Goal: Task Accomplishment & Management: Complete application form

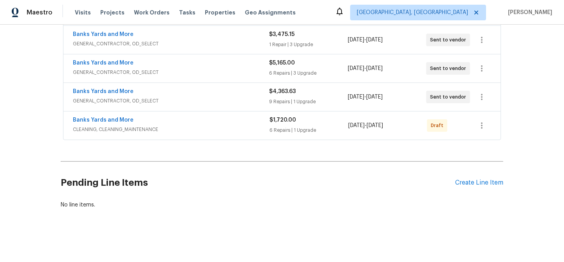
scroll to position [298, 0]
click at [97, 117] on link "Banks Yards and More" at bounding box center [103, 119] width 61 height 5
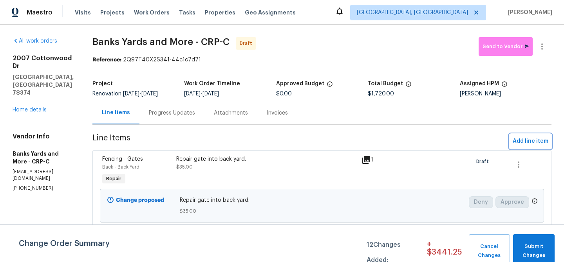
click at [515, 139] on span "Add line item" at bounding box center [530, 142] width 36 height 10
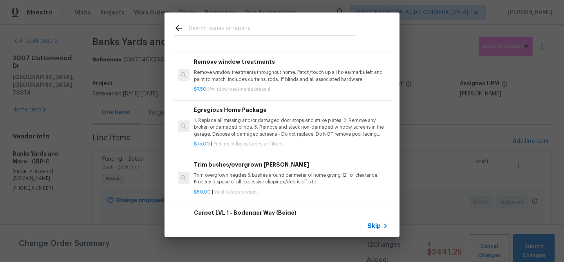
scroll to position [213, 0]
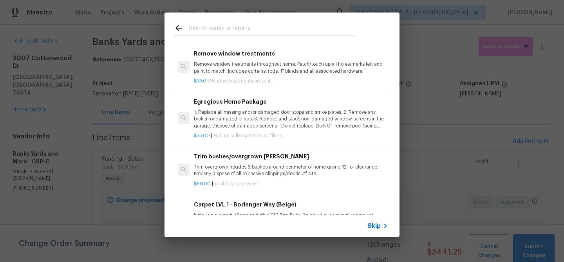
click at [261, 117] on p "1. Replace all missing and/or damaged door stops and strike plates. 2. Remove a…" at bounding box center [291, 119] width 194 height 20
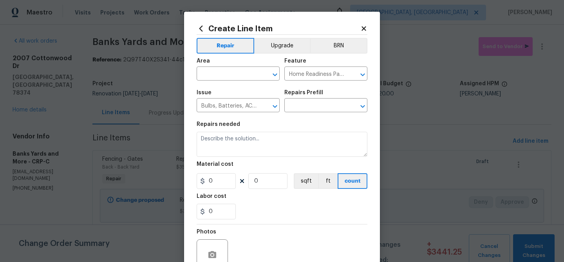
type input "Egregious Home Package $75.00"
type textarea "1. Replace all missing and/or damaged door stops and strike plates. 2. Remove a…"
type input "75"
type input "1"
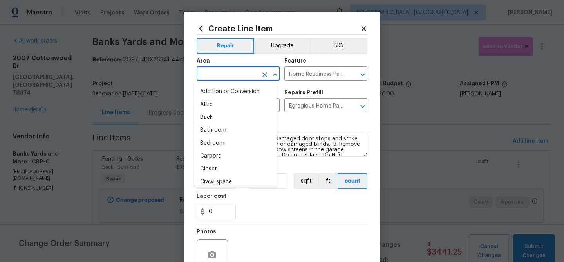
click at [234, 75] on input "text" at bounding box center [226, 74] width 61 height 12
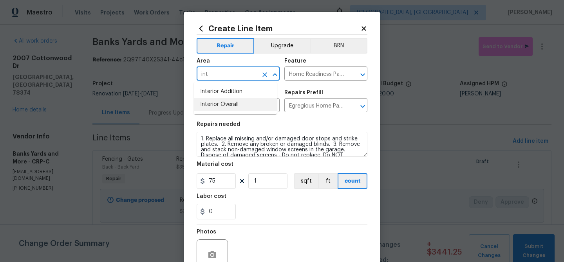
click at [248, 107] on li "Interior Overall" at bounding box center [235, 104] width 83 height 13
type input "Interior Overall"
click at [215, 251] on button "button" at bounding box center [212, 255] width 19 height 19
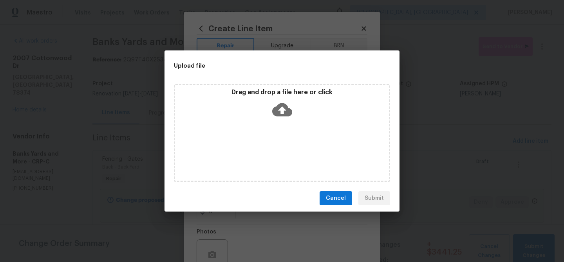
click at [289, 108] on icon at bounding box center [282, 110] width 20 height 20
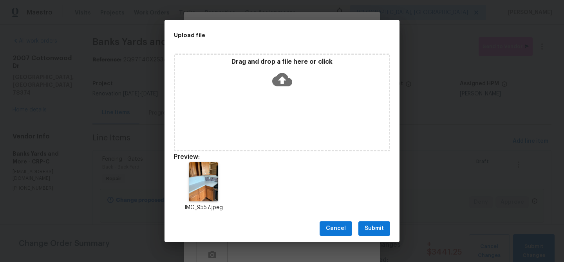
click at [369, 230] on span "Submit" at bounding box center [373, 229] width 19 height 10
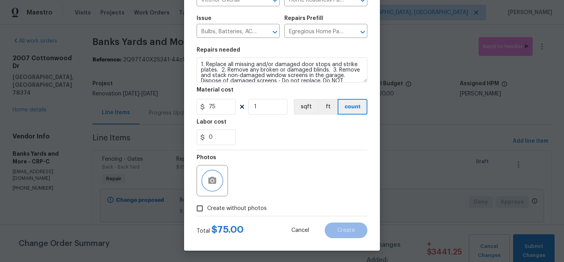
scroll to position [75, 0]
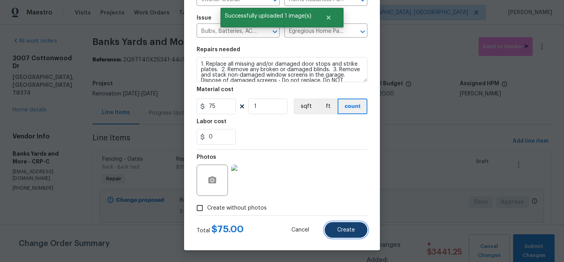
click at [330, 230] on button "Create" at bounding box center [345, 230] width 43 height 16
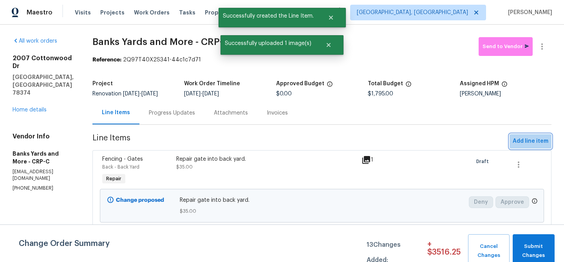
click at [528, 146] on span "Add line item" at bounding box center [530, 142] width 36 height 10
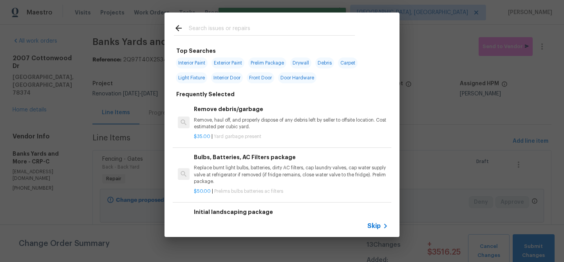
click at [220, 25] on input "text" at bounding box center [272, 29] width 166 height 12
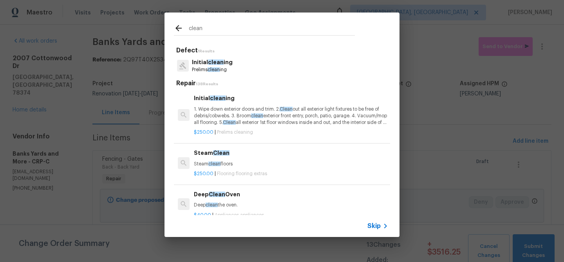
type input "clean"
click at [221, 66] on p "Initial clean ing" at bounding box center [212, 62] width 41 height 8
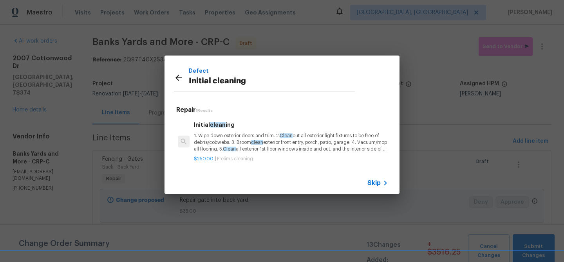
click at [239, 140] on p "1. Wipe down exterior doors and trim. 2. Clean out all exterior light fixtures …" at bounding box center [291, 143] width 194 height 20
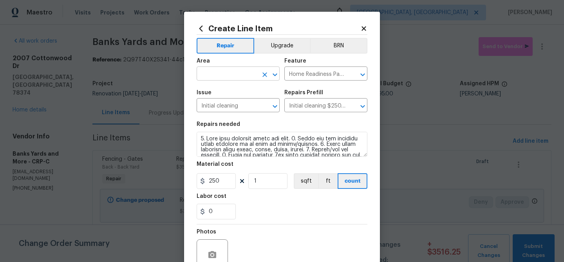
click at [216, 78] on input "text" at bounding box center [226, 74] width 61 height 12
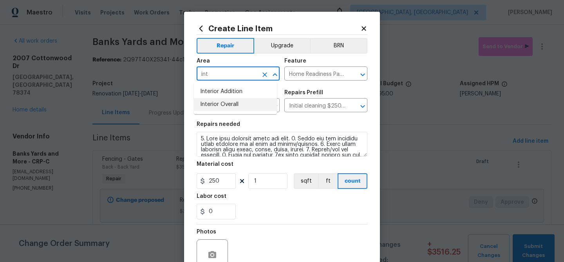
click at [226, 108] on li "Interior Overall" at bounding box center [235, 104] width 83 height 13
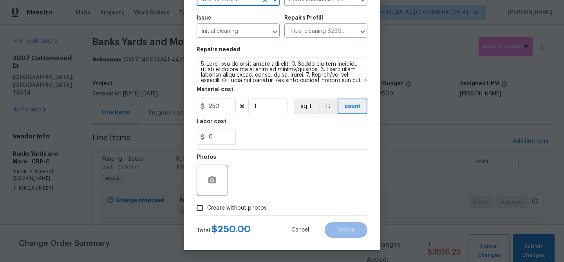
type input "Interior Overall"
click at [213, 182] on icon "button" at bounding box center [211, 180] width 9 height 9
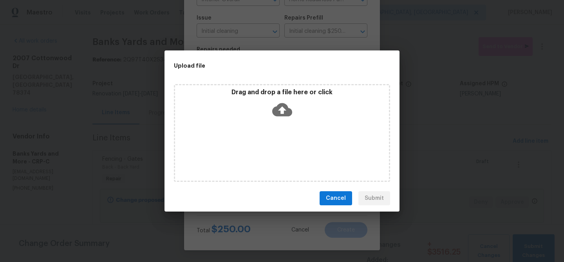
click at [292, 112] on div "Drag and drop a file here or click" at bounding box center [282, 105] width 214 height 34
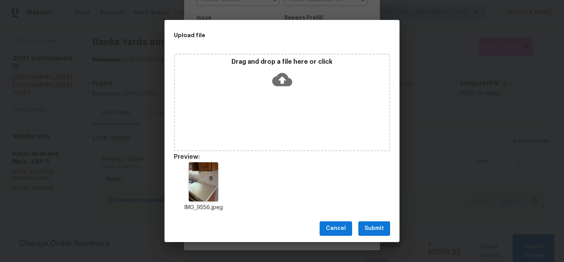
click at [375, 225] on span "Submit" at bounding box center [373, 229] width 19 height 10
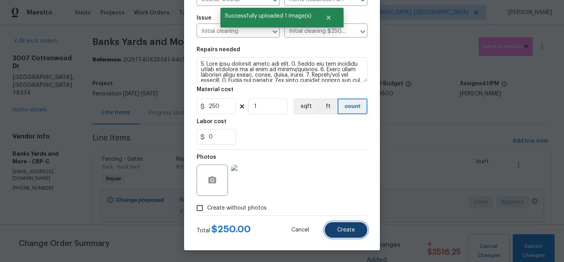
click at [346, 232] on span "Create" at bounding box center [346, 230] width 18 height 6
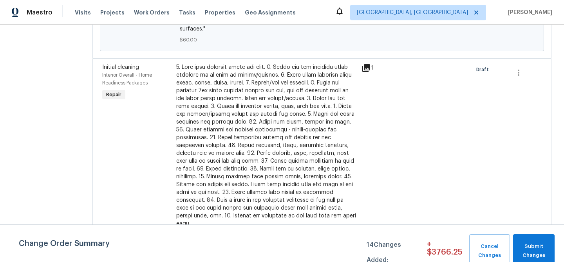
scroll to position [985, 0]
click at [514, 76] on icon "button" at bounding box center [517, 73] width 9 height 9
click at [516, 75] on li "Cancel" at bounding box center [519, 74] width 30 height 13
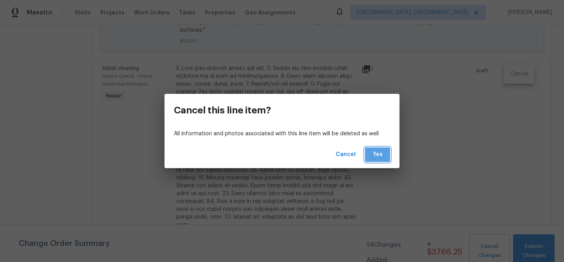
click at [375, 159] on button "Yes" at bounding box center [377, 155] width 25 height 14
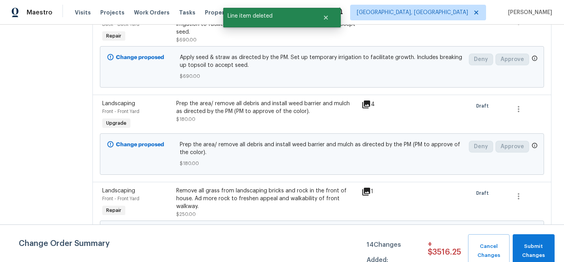
scroll to position [810, 0]
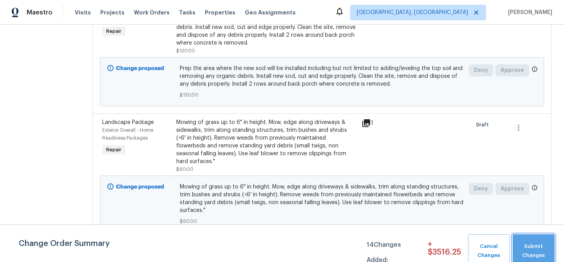
click at [534, 250] on span "Submit Changes" at bounding box center [533, 251] width 34 height 18
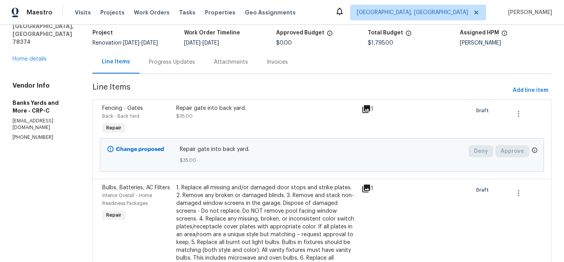
scroll to position [0, 0]
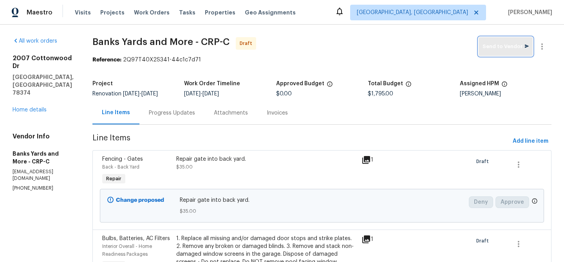
click at [502, 49] on span "Send to Vendor" at bounding box center [505, 46] width 46 height 9
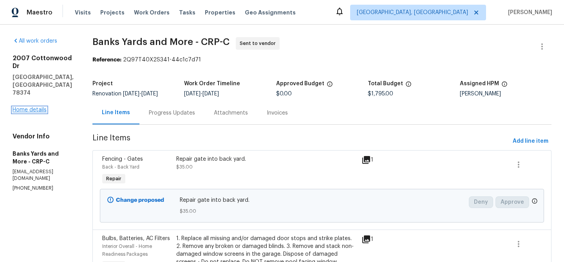
click at [24, 107] on link "Home details" at bounding box center [30, 109] width 34 height 5
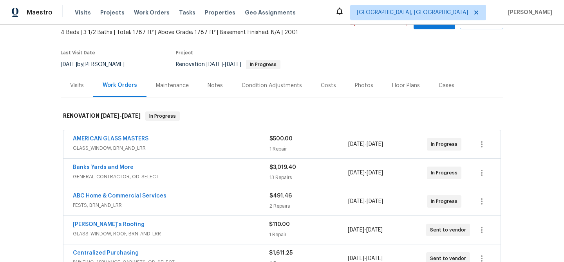
scroll to position [55, 0]
